Goal: Task Accomplishment & Management: Use online tool/utility

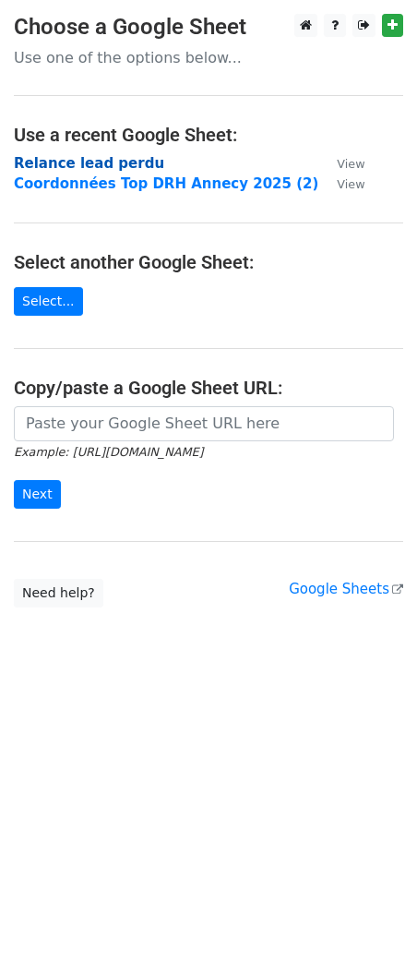
click at [89, 166] on strong "Relance lead perdu" at bounding box center [89, 163] width 150 height 17
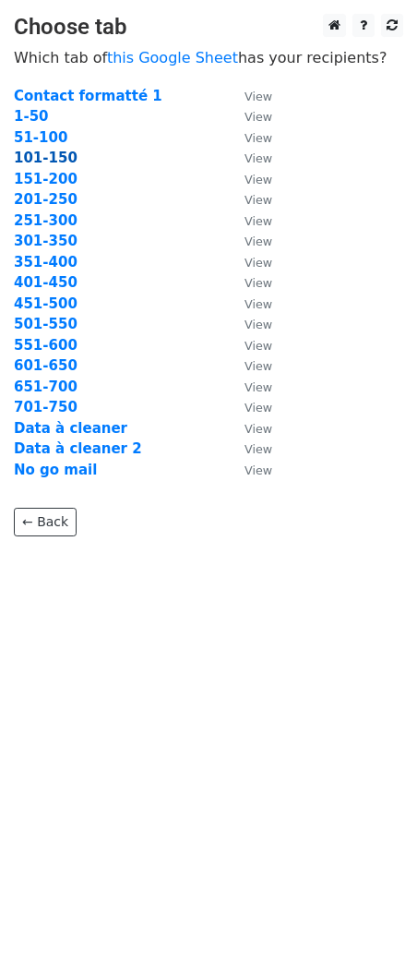
click at [44, 158] on strong "101-150" at bounding box center [46, 158] width 64 height 17
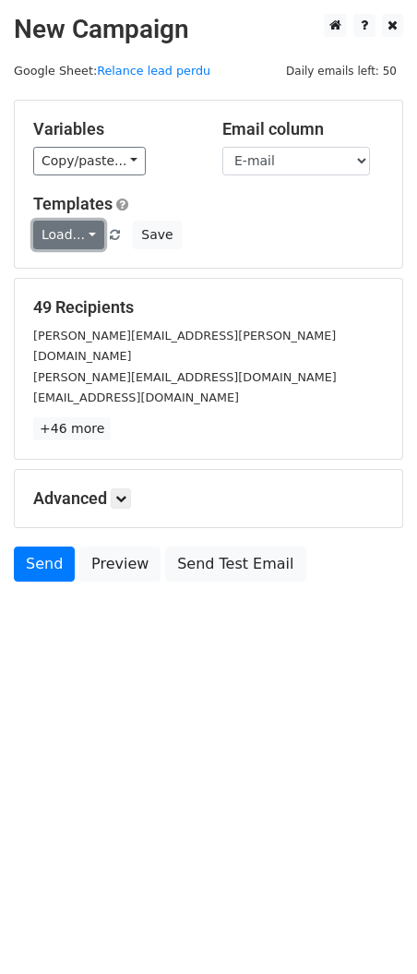
click at [80, 242] on link "Load..." at bounding box center [68, 235] width 71 height 29
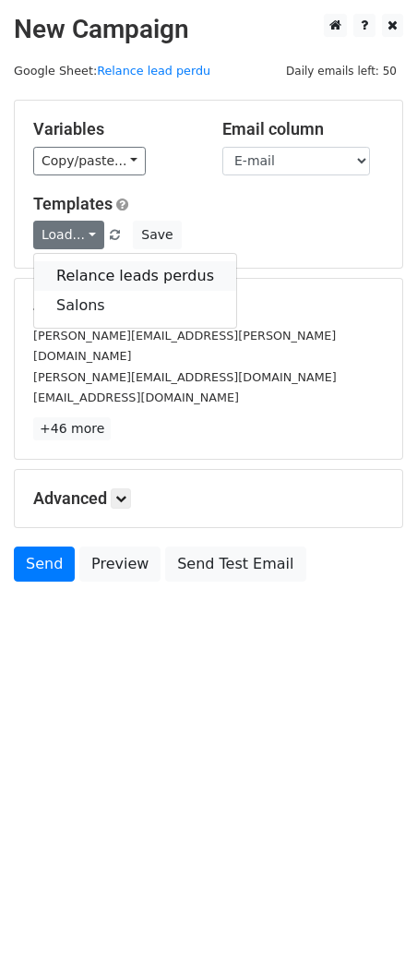
click at [90, 281] on link "Relance leads perdus" at bounding box center [135, 276] width 202 height 30
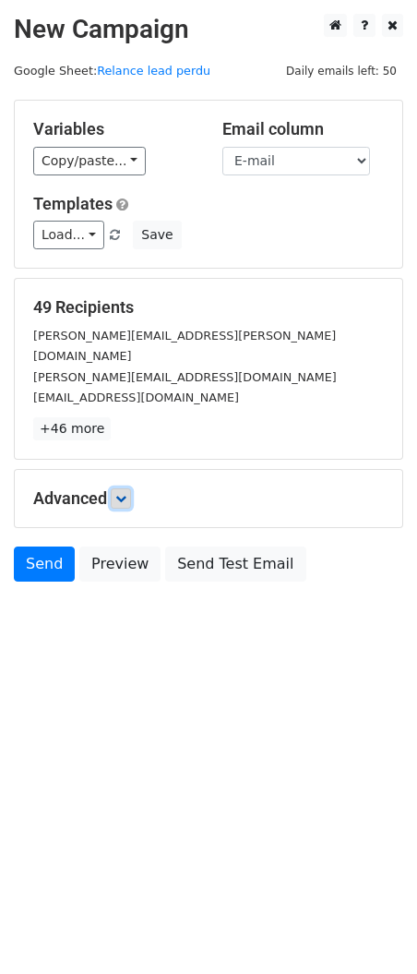
click at [126, 493] on icon at bounding box center [120, 498] width 11 height 11
